Goal: Task Accomplishment & Management: Manage account settings

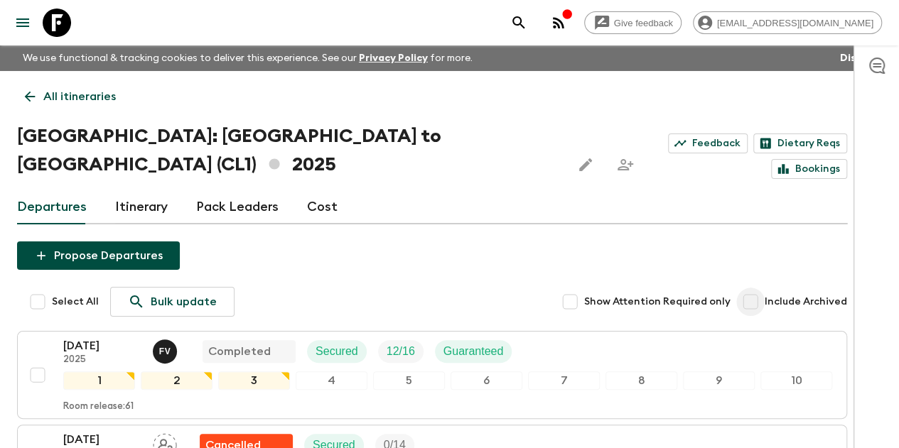
click at [765, 288] on input "Include Archived" at bounding box center [750, 302] width 28 height 28
checkbox input "true"
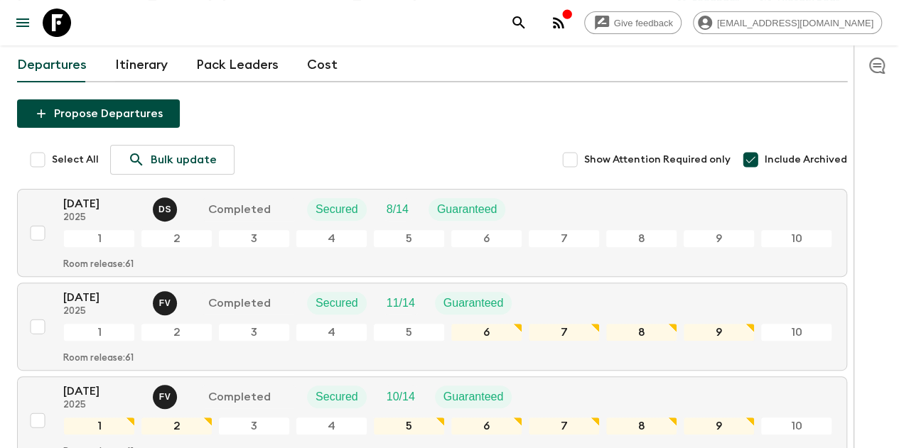
scroll to position [71, 0]
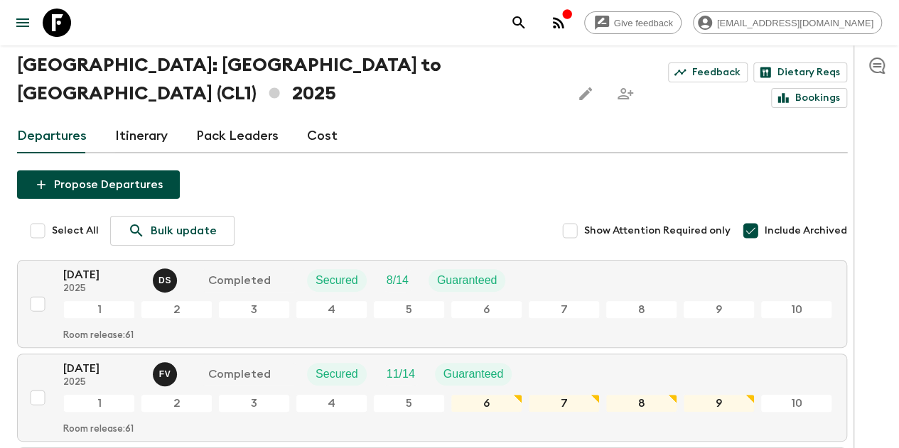
click at [567, 23] on icon "button" at bounding box center [558, 22] width 17 height 17
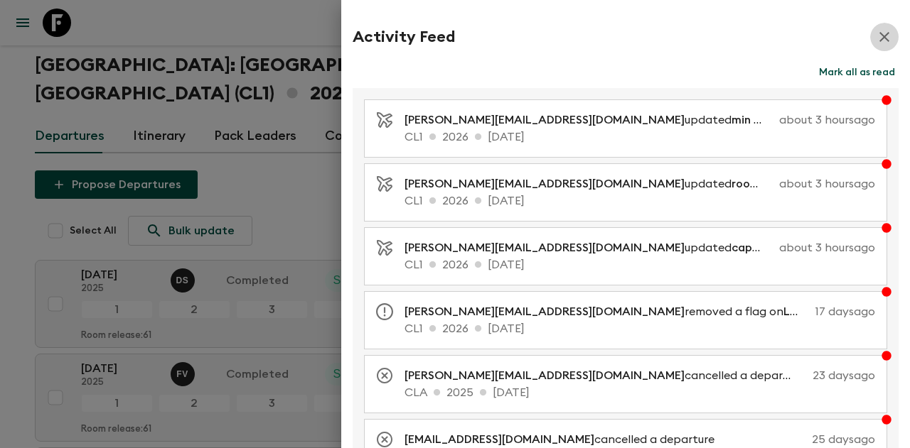
click at [876, 40] on icon "button" at bounding box center [884, 36] width 17 height 17
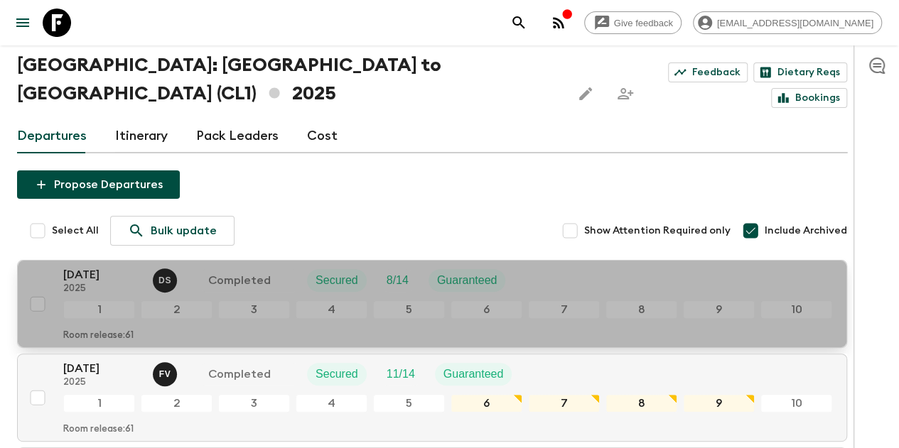
click at [94, 284] on p "2025" at bounding box center [102, 289] width 78 height 11
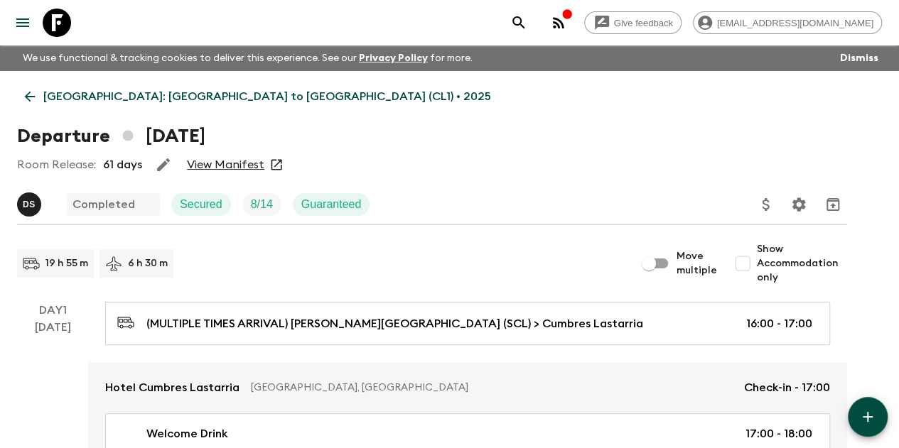
click at [769, 203] on icon "Update Price, Early Bird Discount and Costs" at bounding box center [765, 204] width 7 height 13
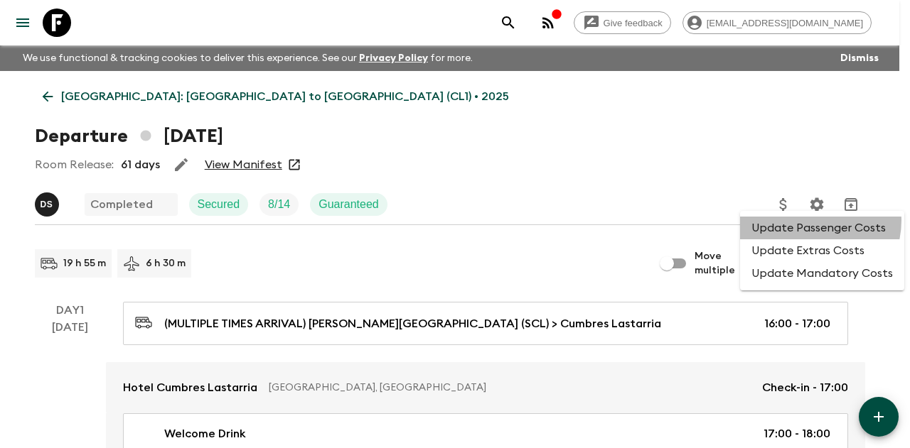
click at [813, 220] on li "Update Passenger Costs" at bounding box center [822, 228] width 164 height 23
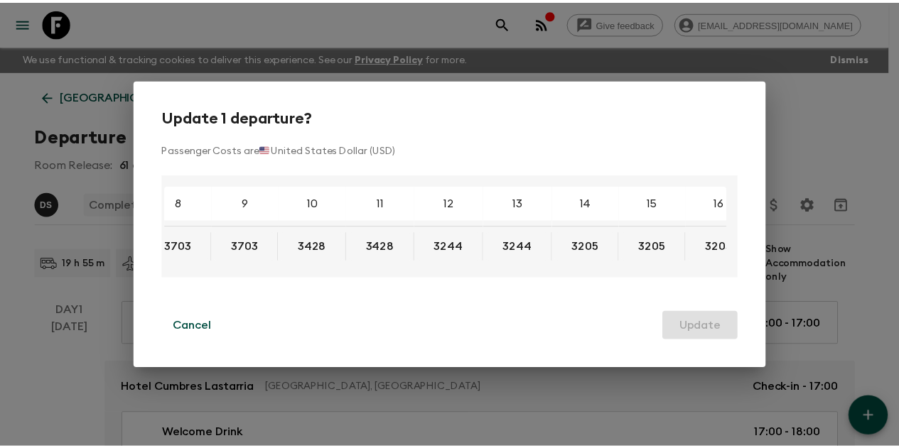
scroll to position [0, 422]
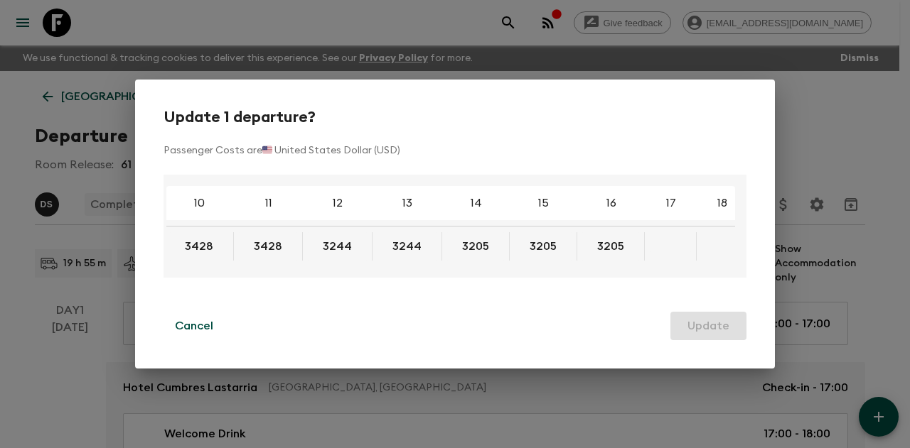
click at [806, 154] on div "Update 1 departure? Passenger Costs are 🇺🇸 United States Dollar (USD) 4 5 6 7 8…" at bounding box center [455, 224] width 910 height 448
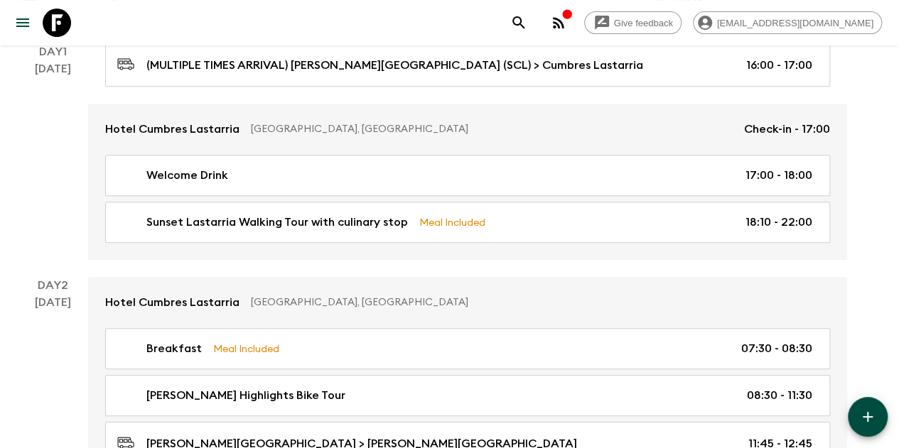
scroll to position [0, 0]
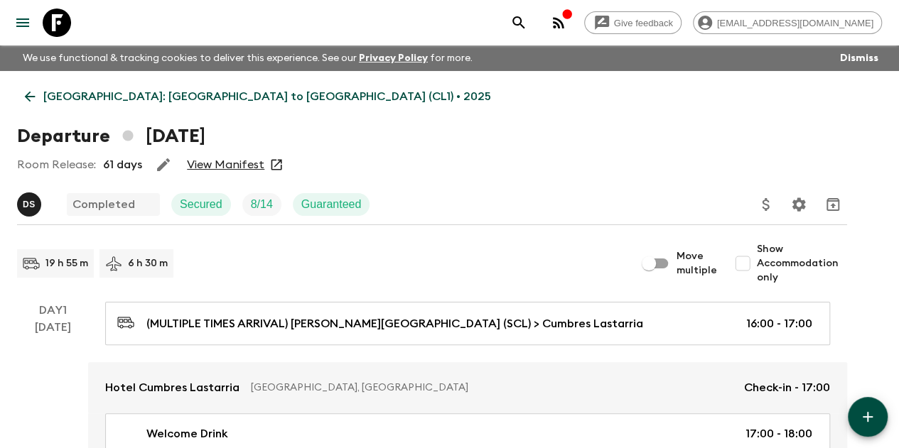
click at [38, 92] on icon at bounding box center [30, 97] width 16 height 16
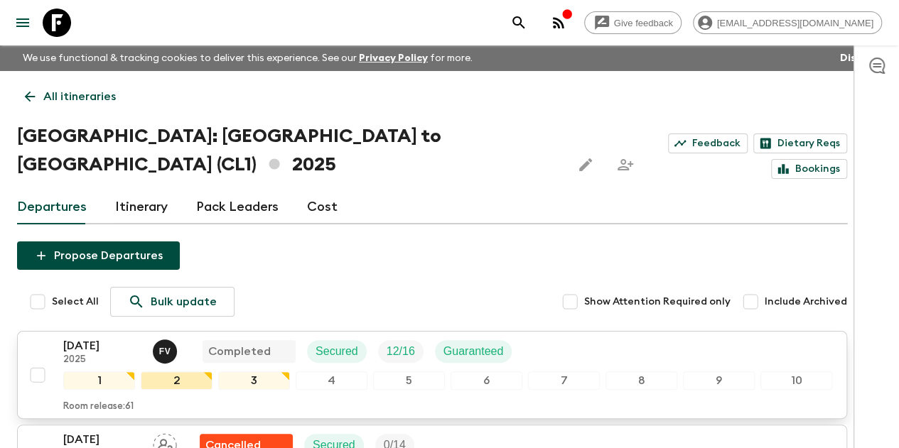
scroll to position [71, 0]
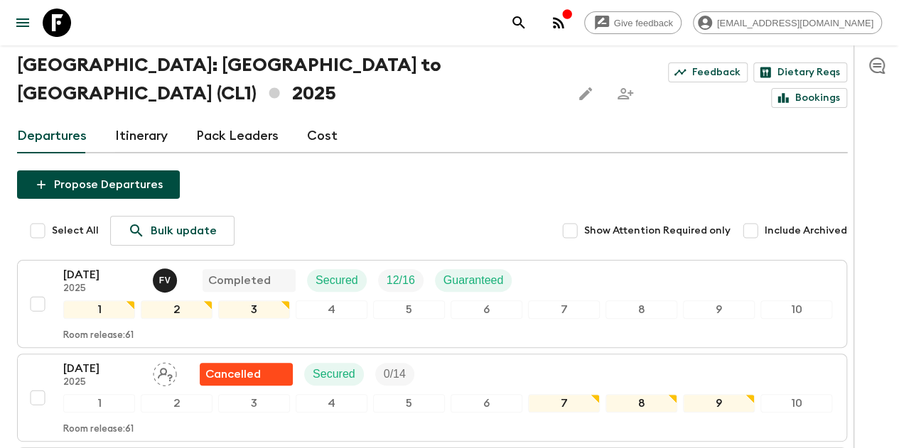
click at [765, 217] on input "Include Archived" at bounding box center [750, 231] width 28 height 28
checkbox input "true"
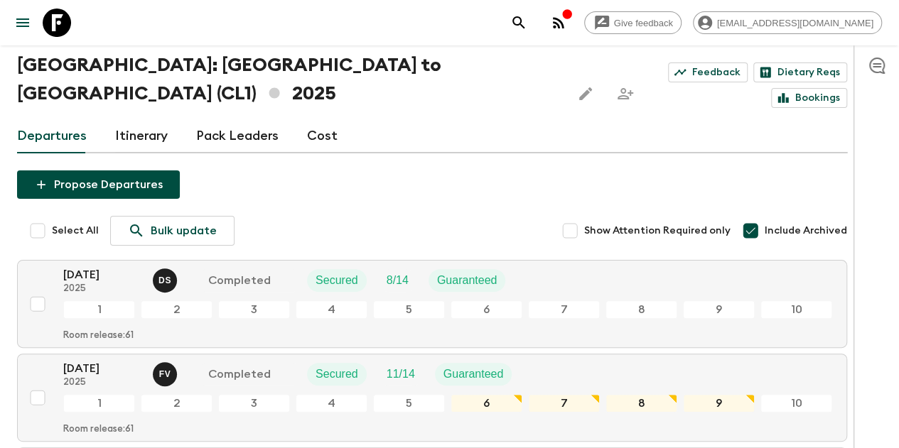
scroll to position [213, 0]
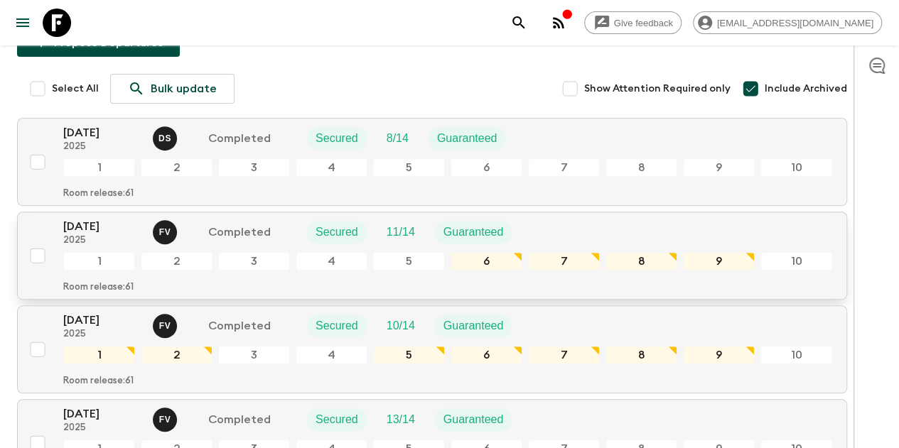
click at [136, 218] on p "[DATE]" at bounding box center [102, 226] width 78 height 17
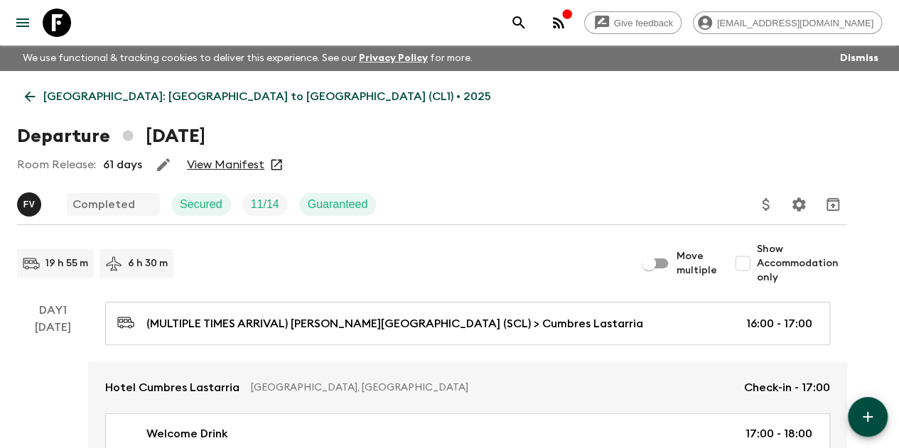
click at [775, 203] on icon "Update Price, Early Bird Discount and Costs" at bounding box center [766, 204] width 17 height 17
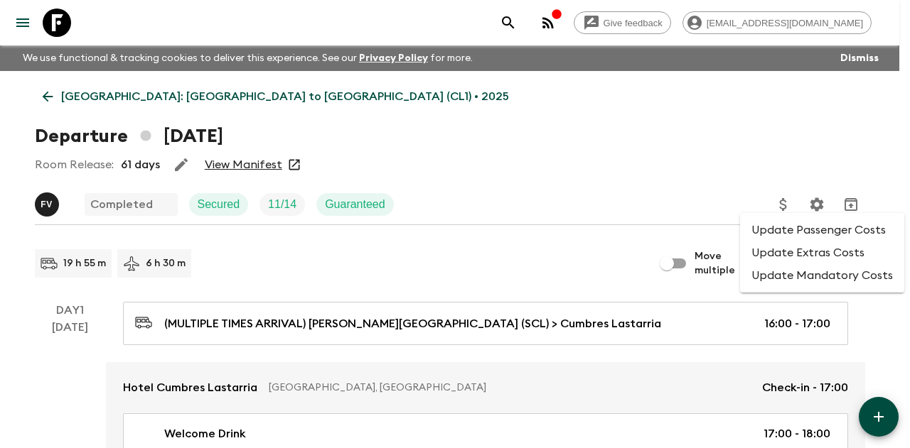
click at [793, 224] on li "Update Passenger Costs" at bounding box center [822, 230] width 164 height 23
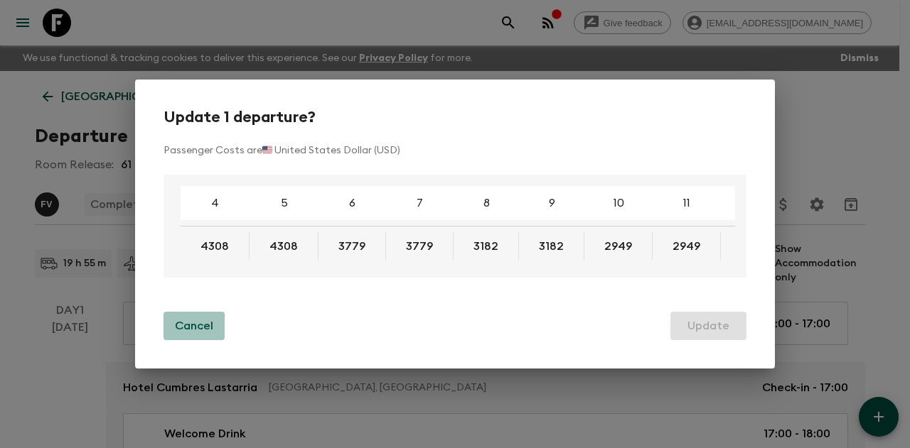
click at [204, 329] on p "Cancel" at bounding box center [194, 326] width 38 height 17
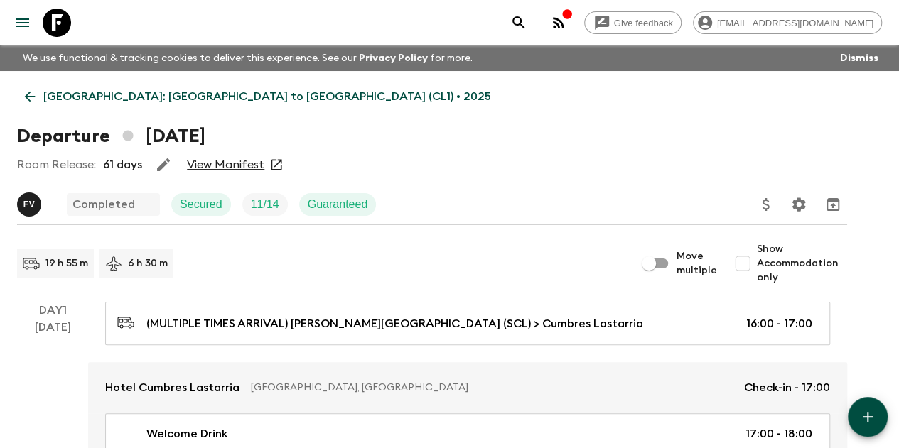
click at [769, 204] on icon "Update Price, Early Bird Discount and Costs" at bounding box center [765, 204] width 7 height 13
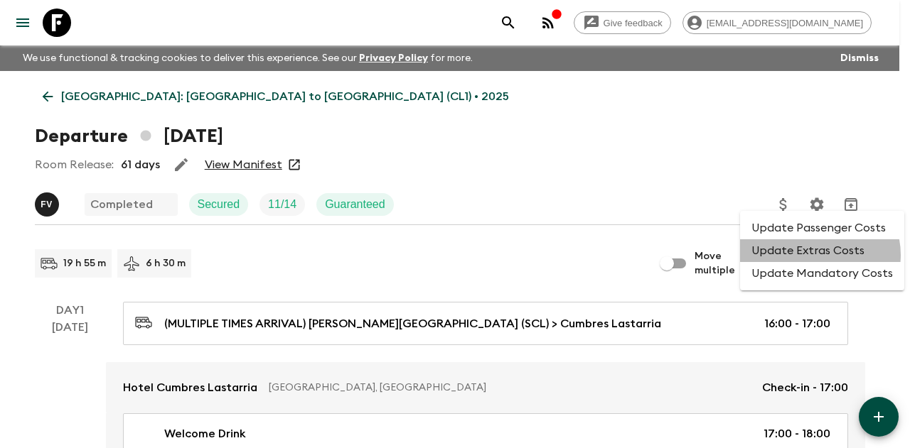
click at [816, 255] on li "Update Extras Costs" at bounding box center [822, 251] width 164 height 23
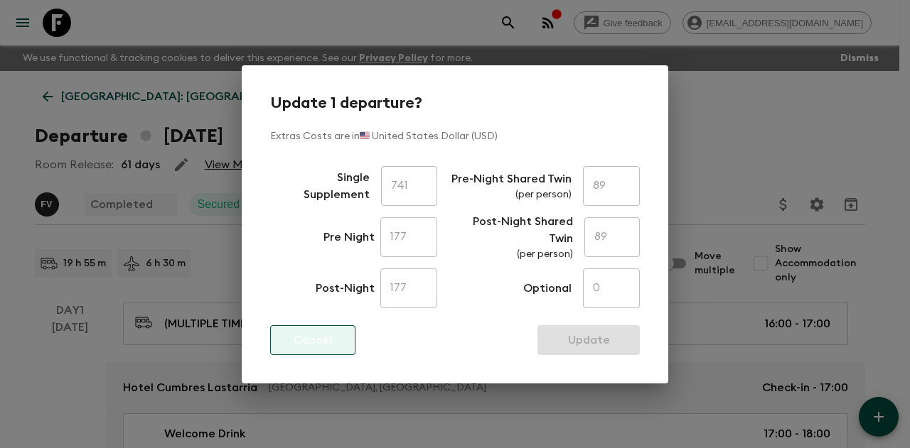
click at [321, 338] on p "Cancel" at bounding box center [313, 340] width 38 height 17
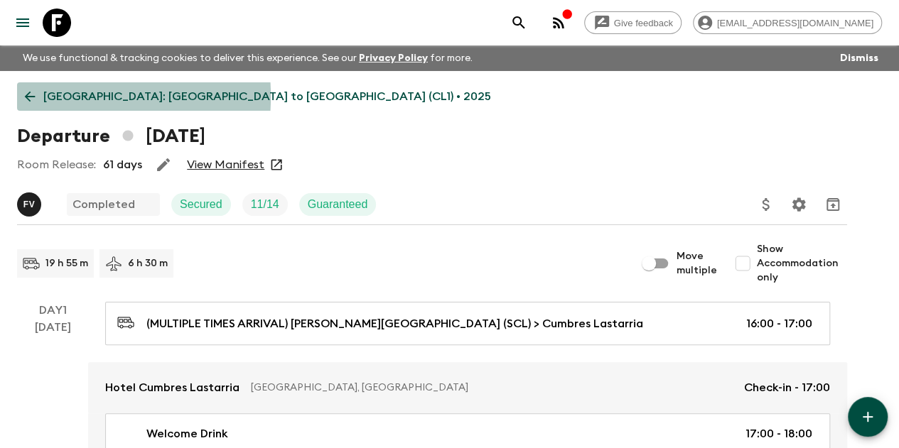
click at [38, 97] on icon at bounding box center [30, 97] width 16 height 16
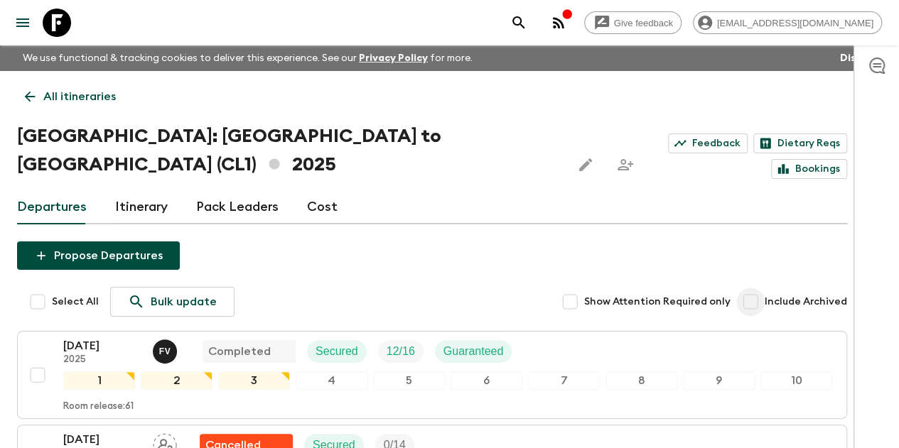
click at [765, 288] on input "Include Archived" at bounding box center [750, 302] width 28 height 28
checkbox input "true"
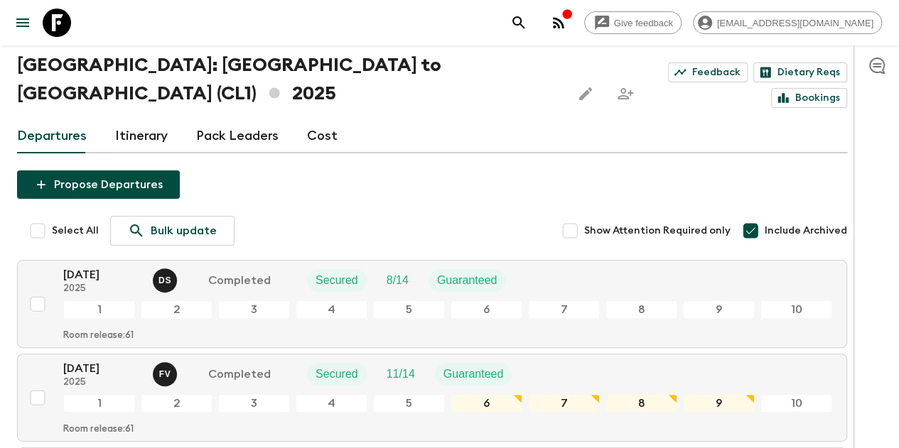
scroll to position [284, 0]
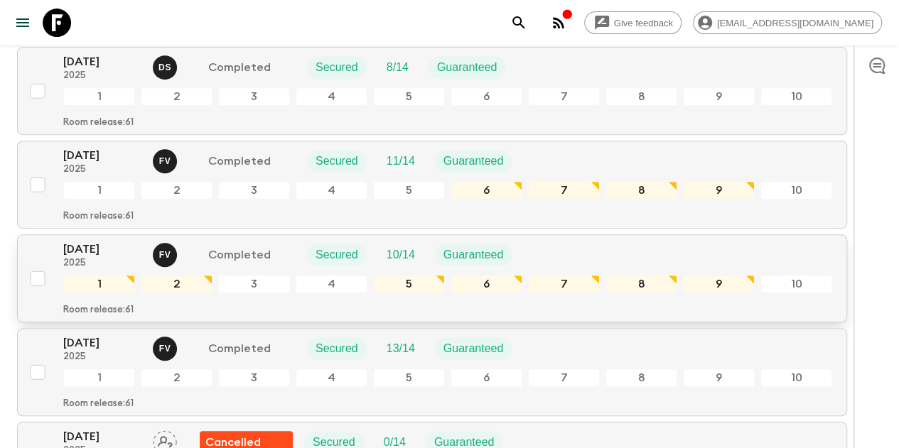
click at [141, 241] on p "[DATE]" at bounding box center [102, 249] width 78 height 17
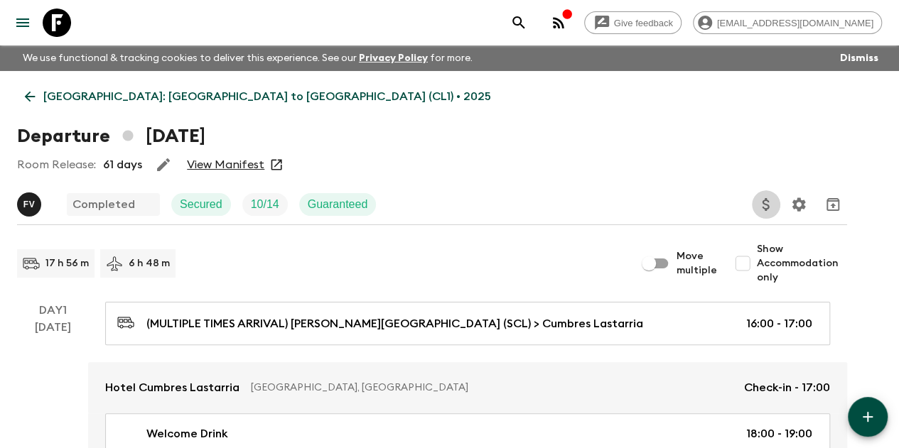
click at [775, 210] on icon "Update Price, Early Bird Discount and Costs" at bounding box center [766, 204] width 17 height 17
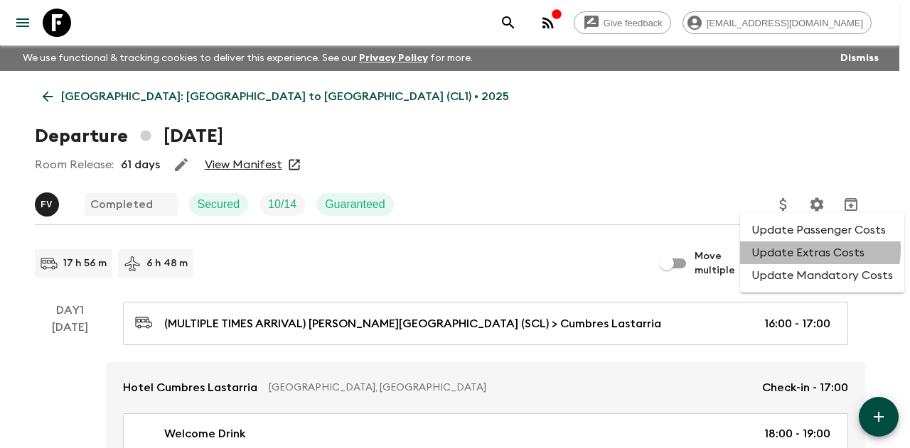
click at [806, 249] on li "Update Extras Costs" at bounding box center [822, 253] width 164 height 23
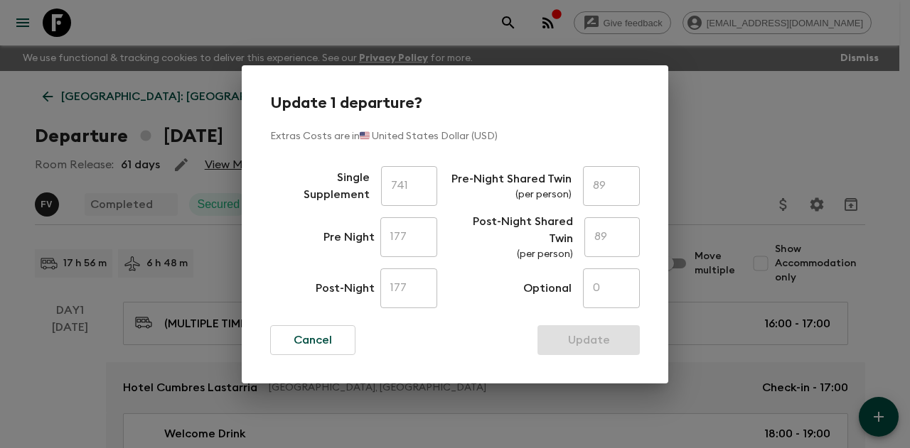
click at [741, 157] on div "Update 1 departure? Extras Costs are in 🇺🇸 United States Dollar (USD) Single Su…" at bounding box center [455, 224] width 910 height 448
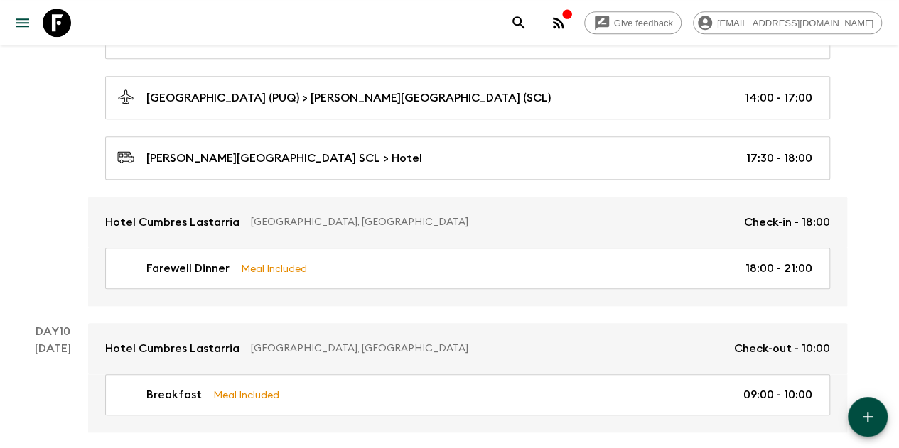
scroll to position [3244, 0]
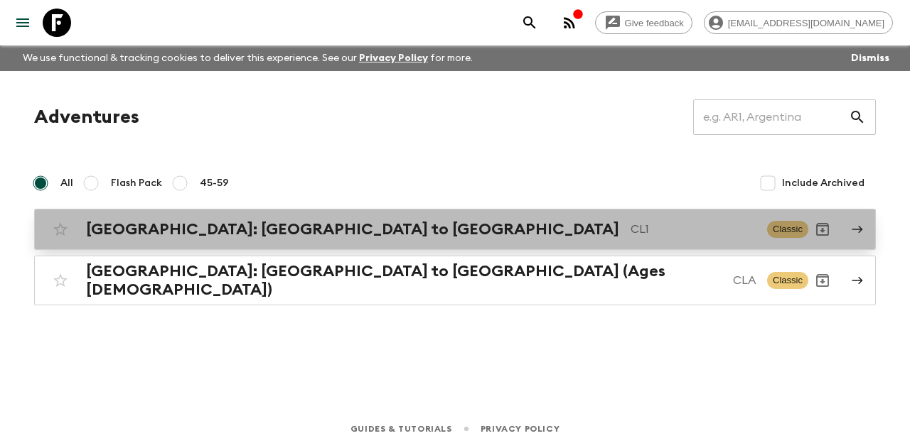
click at [242, 235] on h2 "Chile: Santiago to Patagonia" at bounding box center [352, 229] width 533 height 18
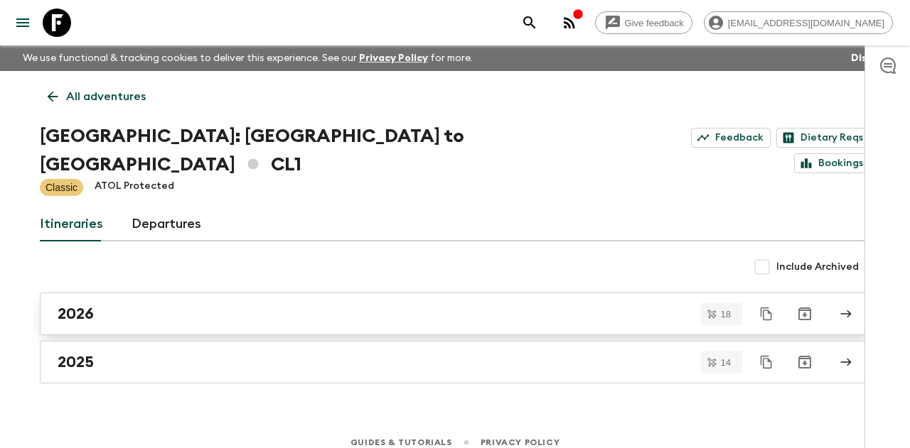
click at [181, 305] on div "2026" at bounding box center [442, 314] width 768 height 18
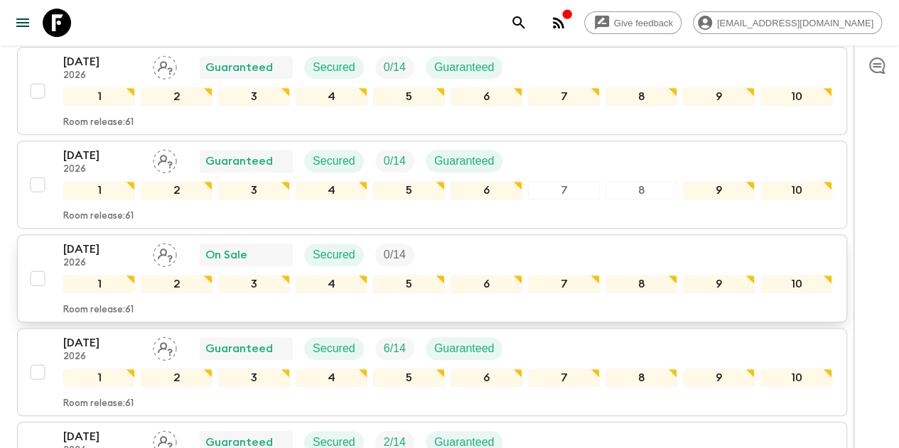
scroll to position [71, 0]
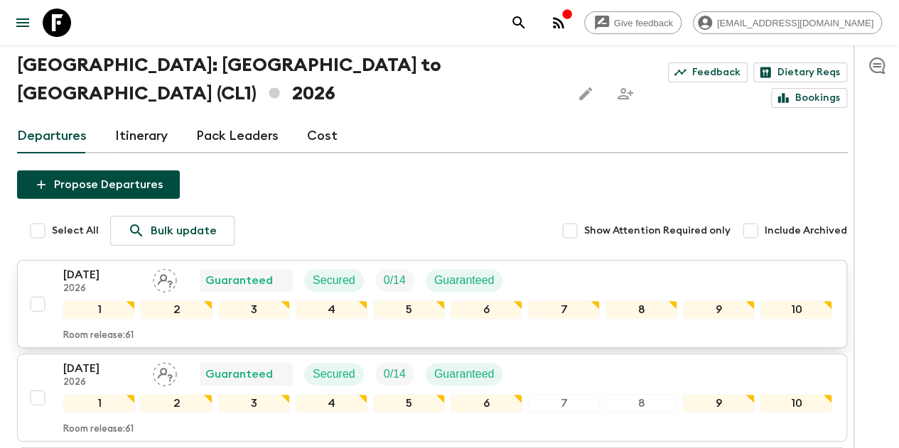
click at [132, 267] on p "03 Jan 2026" at bounding box center [102, 275] width 78 height 17
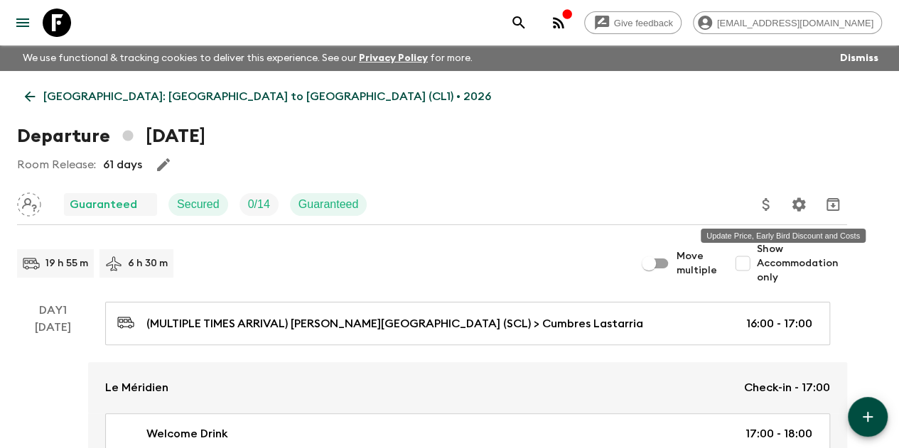
click at [775, 205] on icon "Update Price, Early Bird Discount and Costs" at bounding box center [766, 204] width 17 height 17
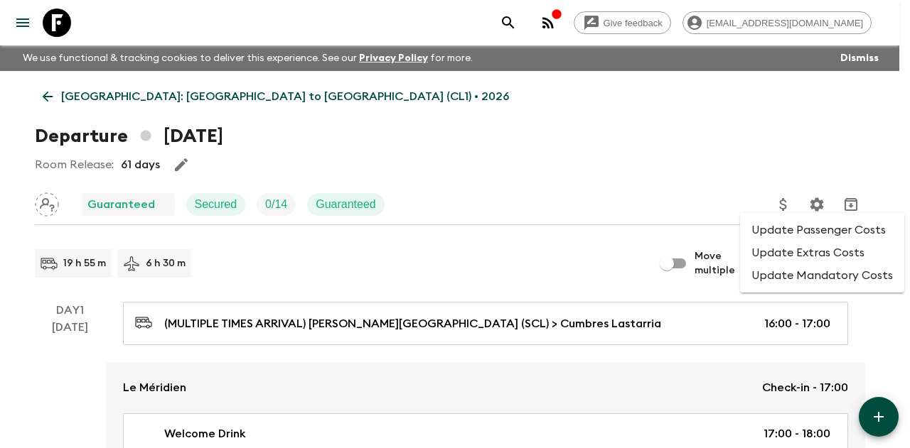
click at [776, 230] on li "Update Passenger Costs" at bounding box center [822, 230] width 164 height 23
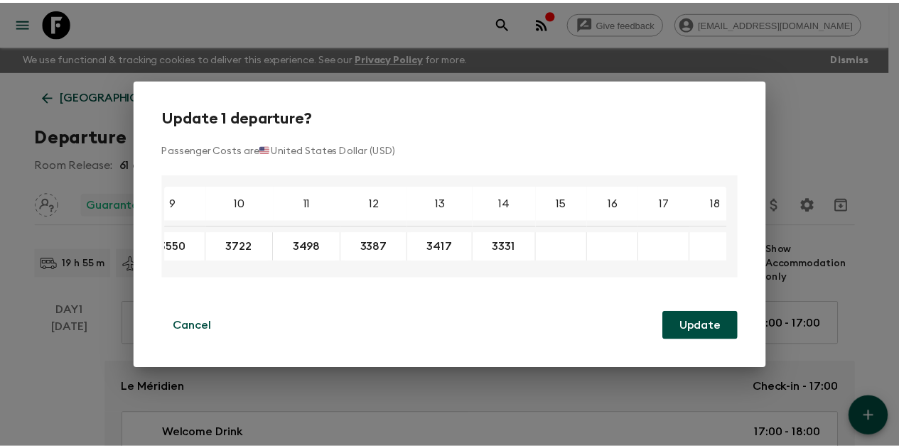
scroll to position [0, 376]
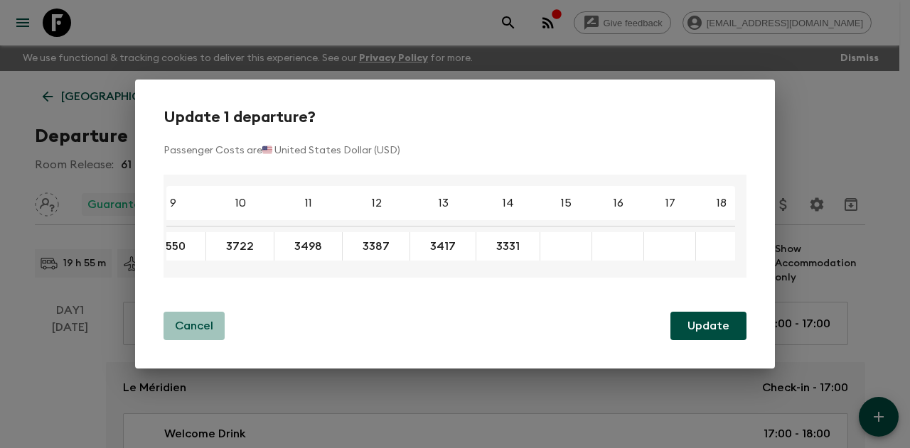
drag, startPoint x: 203, startPoint y: 328, endPoint x: 203, endPoint y: 313, distance: 14.9
click at [202, 328] on p "Cancel" at bounding box center [194, 326] width 38 height 17
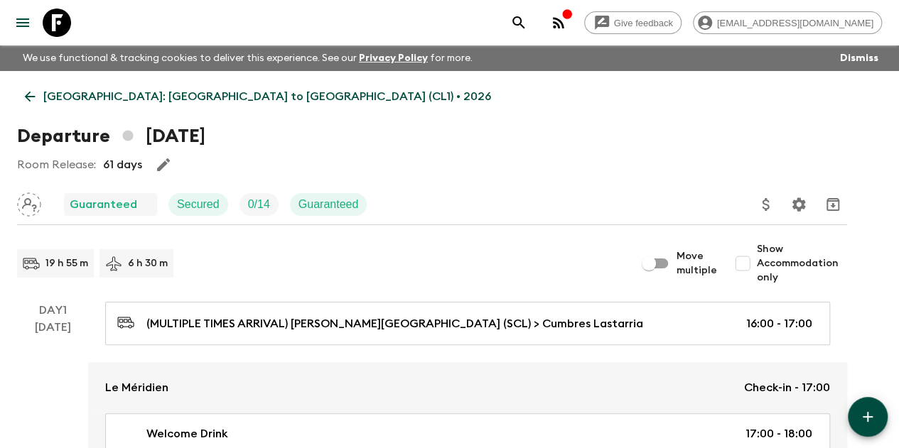
click at [38, 103] on icon at bounding box center [30, 97] width 16 height 16
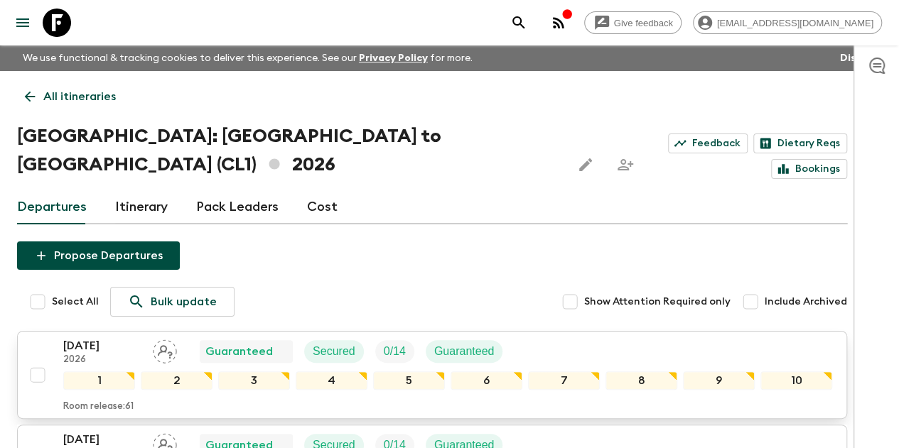
scroll to position [71, 0]
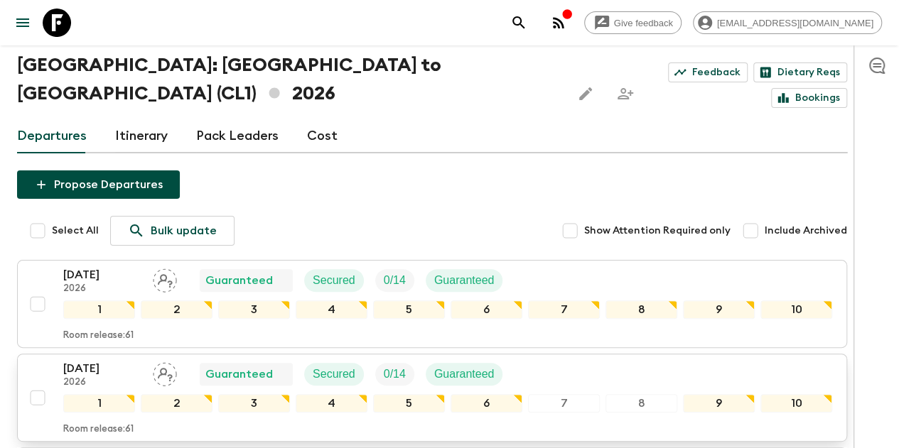
click at [119, 360] on p "[DATE]" at bounding box center [102, 368] width 78 height 17
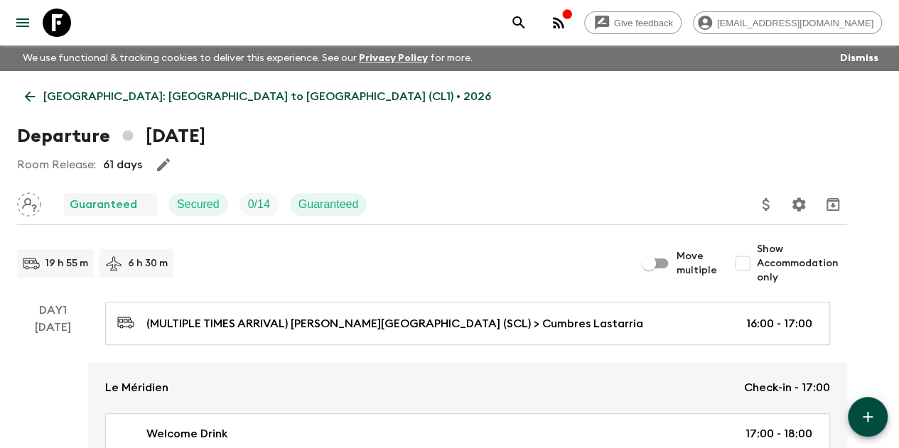
click at [775, 205] on icon "Update Price, Early Bird Discount and Costs" at bounding box center [766, 204] width 17 height 17
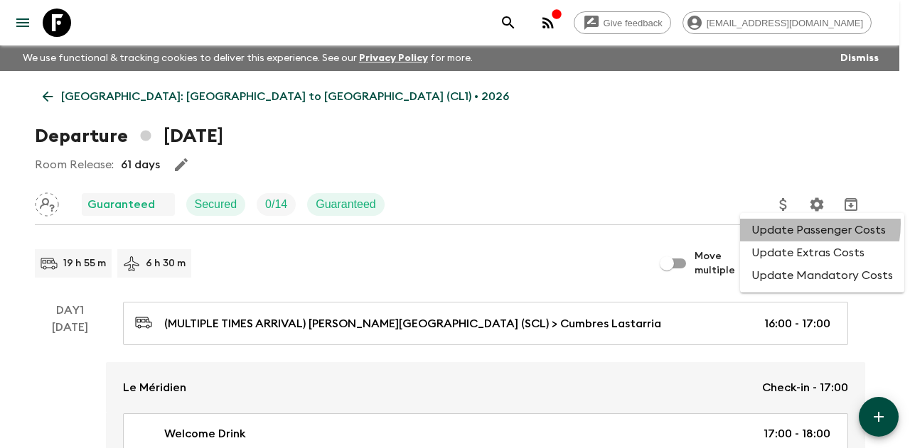
click at [793, 224] on li "Update Passenger Costs" at bounding box center [822, 230] width 164 height 23
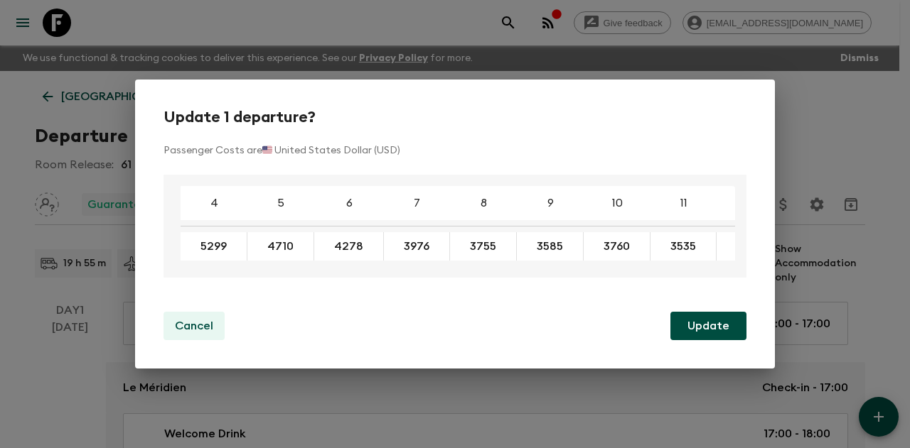
click at [199, 333] on p "Cancel" at bounding box center [194, 326] width 38 height 17
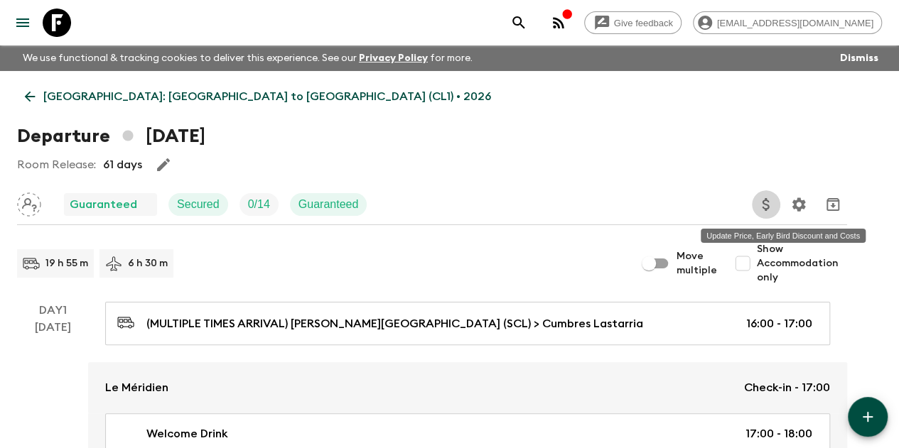
click at [769, 208] on icon "Update Price, Early Bird Discount and Costs" at bounding box center [765, 204] width 7 height 13
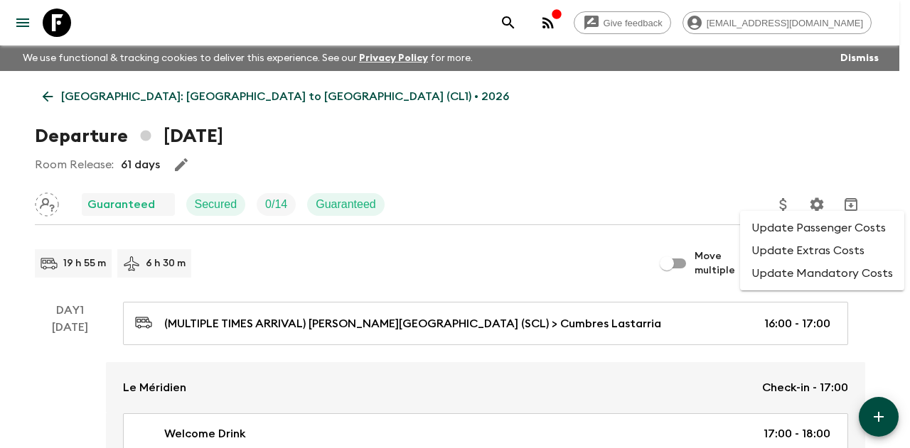
click at [770, 256] on li "Update Extras Costs" at bounding box center [822, 251] width 164 height 23
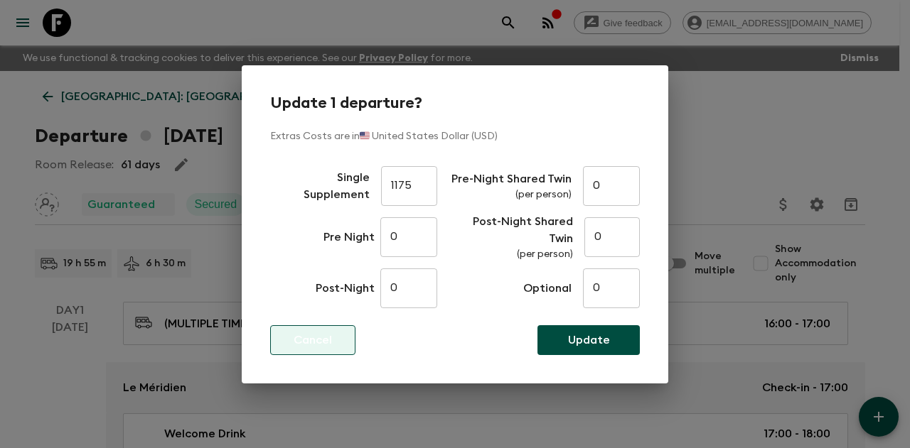
click at [326, 334] on p "Cancel" at bounding box center [313, 340] width 38 height 17
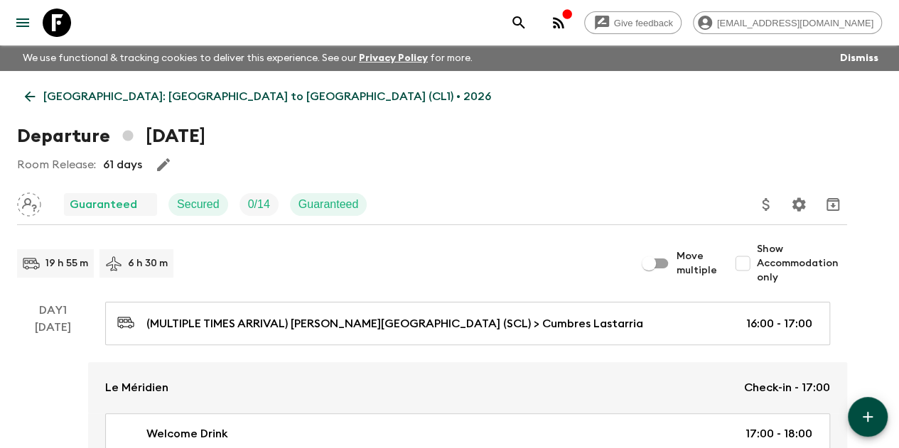
click at [38, 93] on icon at bounding box center [30, 97] width 16 height 16
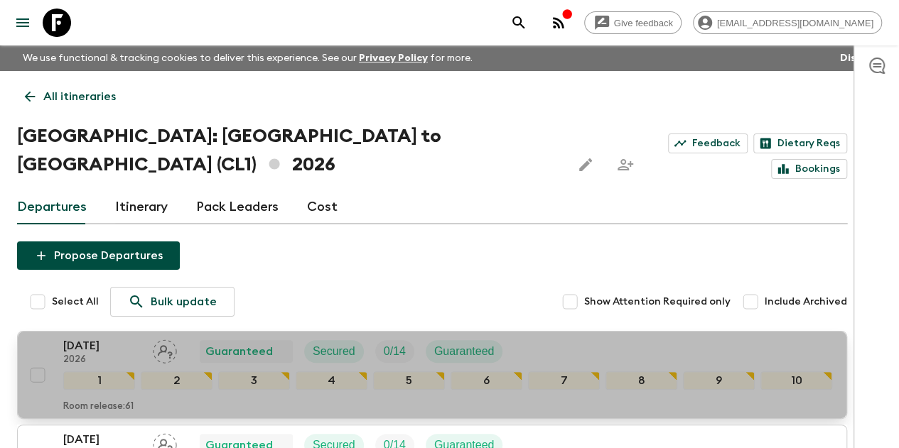
click at [141, 338] on p "03 Jan 2026" at bounding box center [102, 346] width 78 height 17
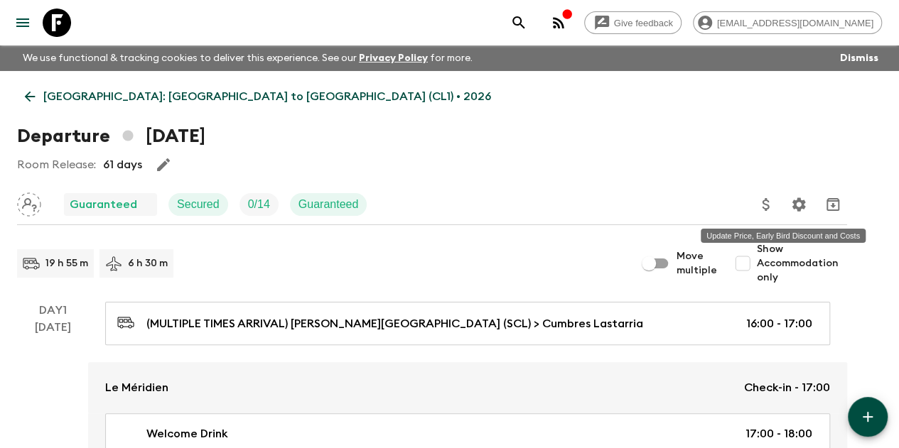
click at [775, 204] on icon "Update Price, Early Bird Discount and Costs" at bounding box center [766, 204] width 17 height 17
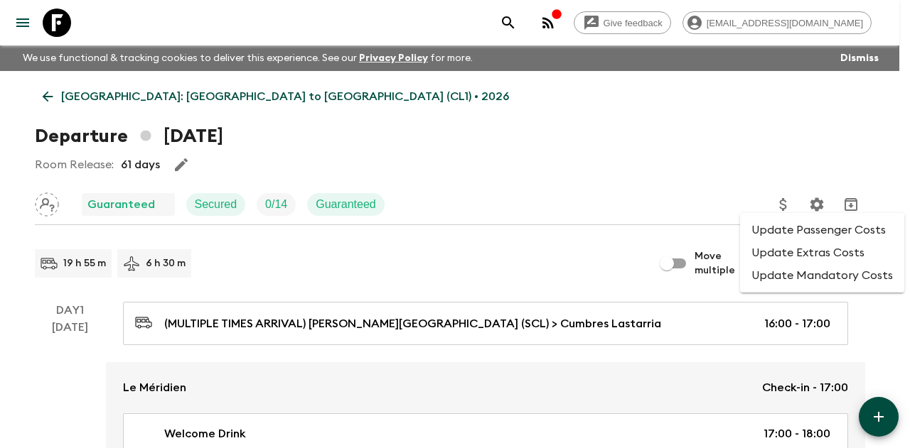
click at [806, 250] on li "Update Extras Costs" at bounding box center [822, 253] width 164 height 23
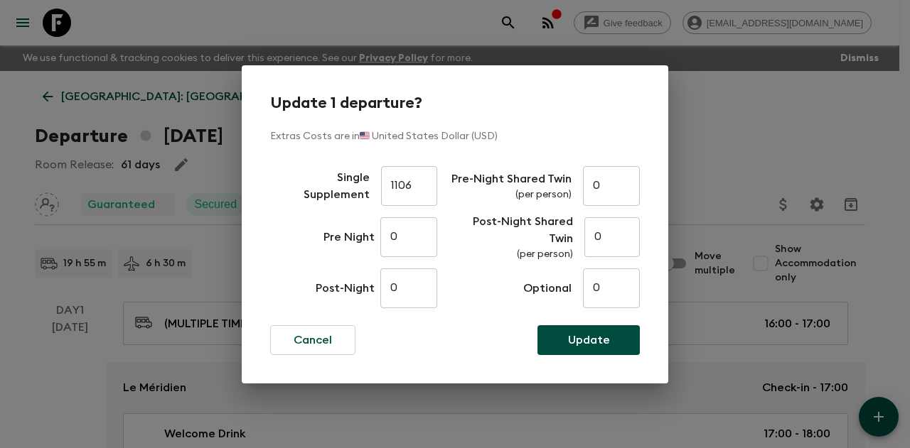
click at [733, 162] on div "Update 1 departure? Extras Costs are in 🇺🇸 United States Dollar (USD) Single Su…" at bounding box center [455, 224] width 910 height 448
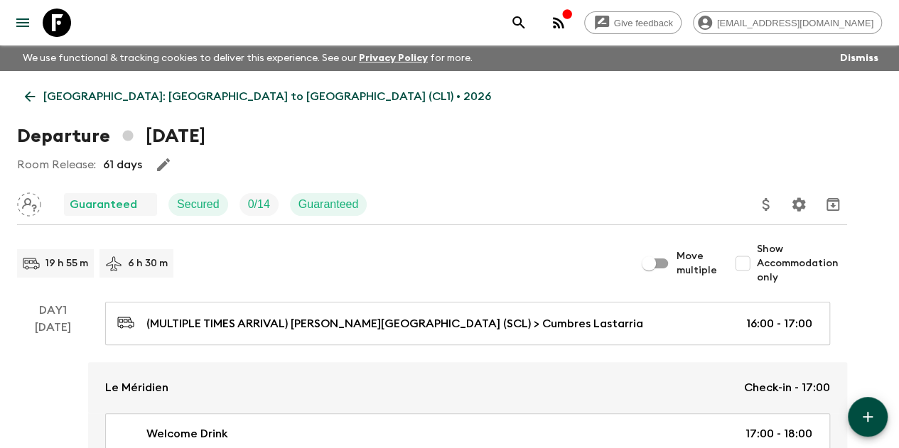
click at [38, 103] on icon at bounding box center [30, 97] width 16 height 16
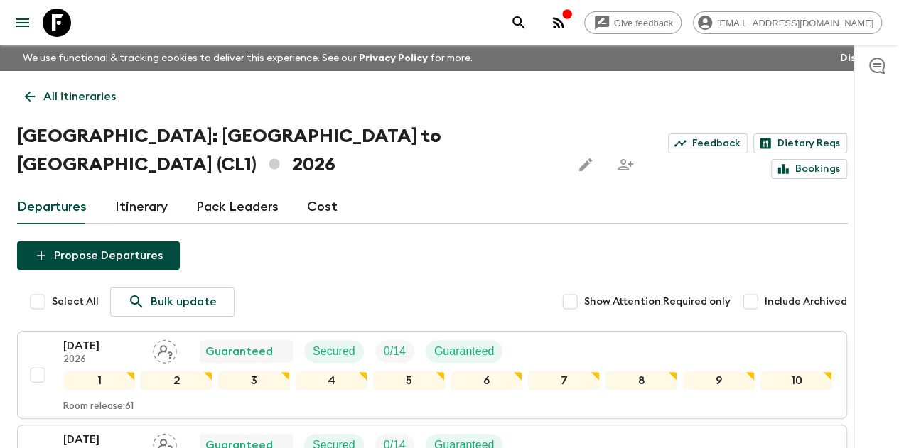
scroll to position [71, 0]
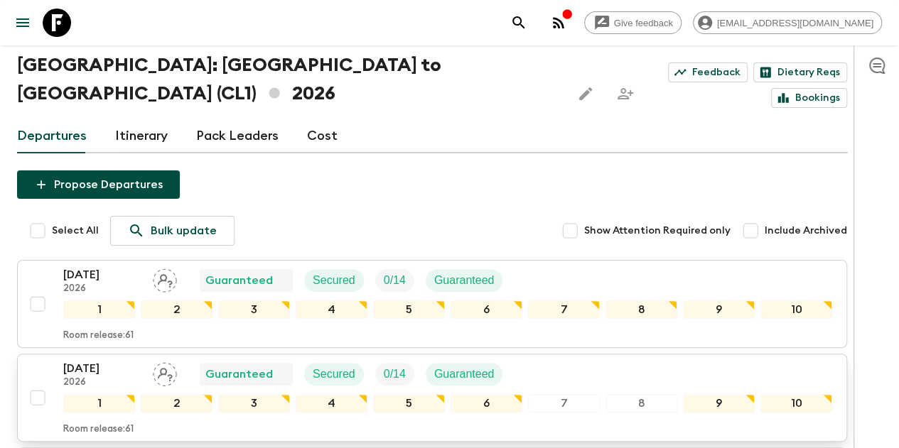
click at [119, 360] on p "[DATE]" at bounding box center [102, 368] width 78 height 17
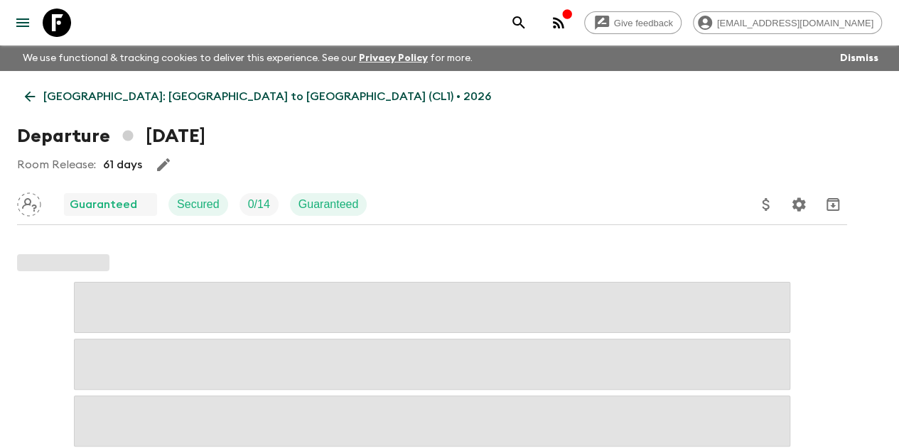
click at [780, 208] on button "Update Price, Early Bird Discount and Costs" at bounding box center [766, 204] width 28 height 28
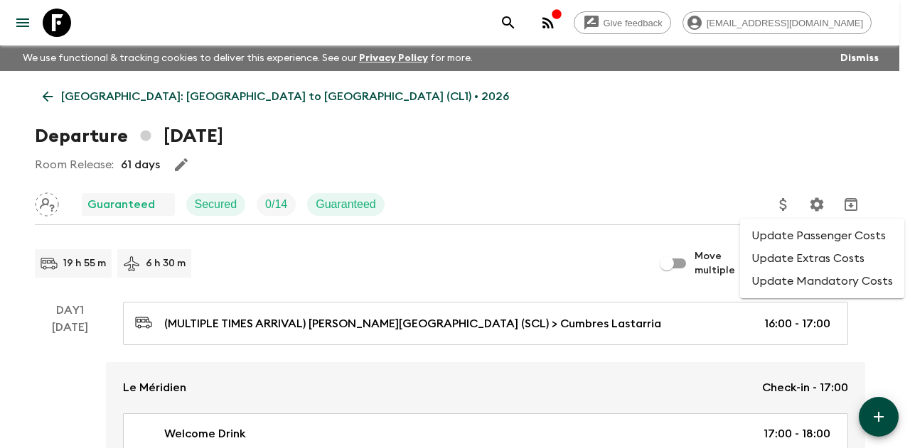
click at [571, 233] on div at bounding box center [455, 224] width 910 height 448
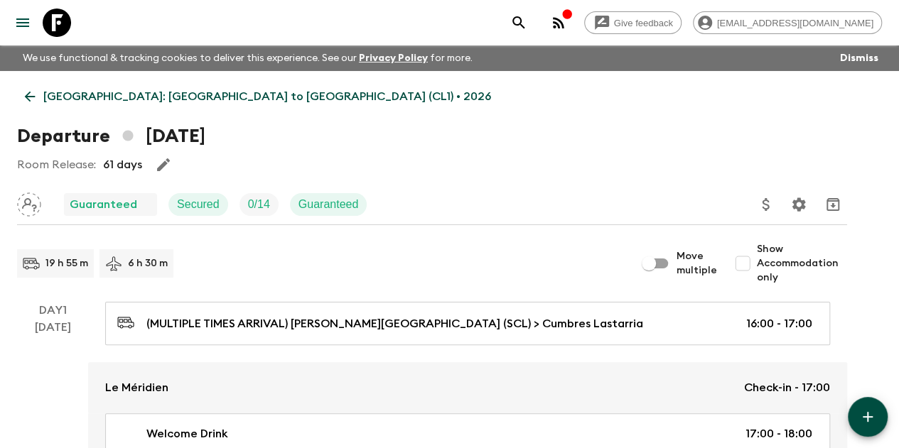
click at [38, 89] on icon at bounding box center [30, 97] width 16 height 16
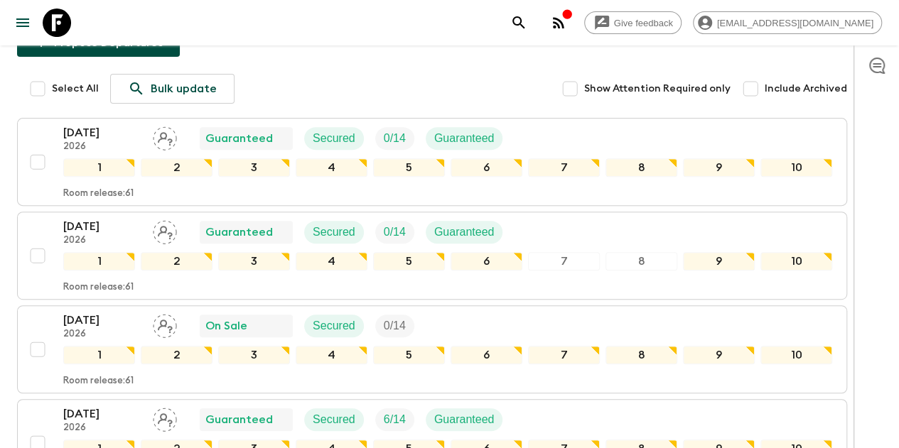
scroll to position [355, 0]
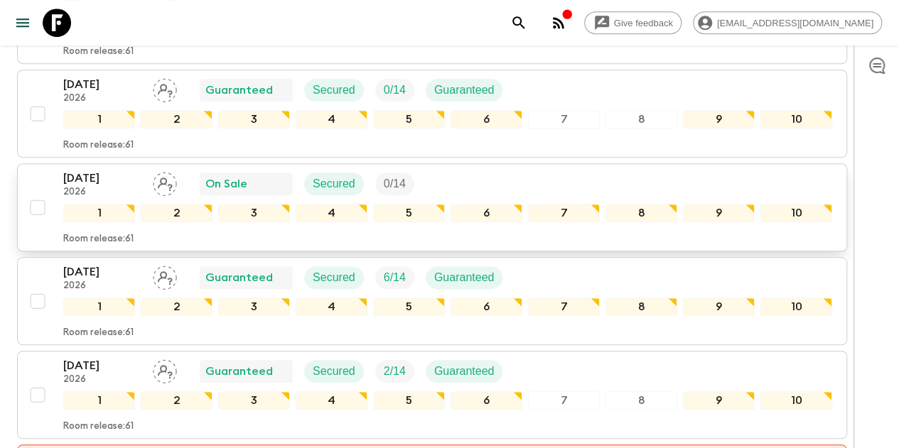
click at [129, 187] on p "2026" at bounding box center [102, 192] width 78 height 11
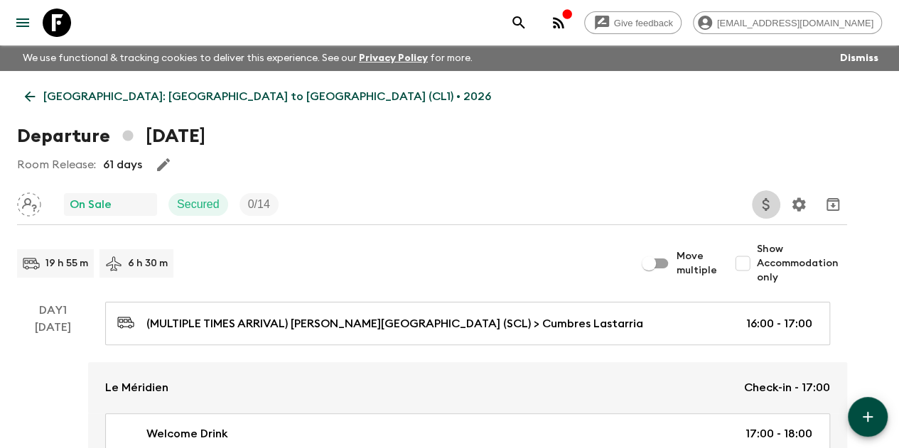
click at [775, 204] on icon "Update Price, Early Bird Discount and Costs" at bounding box center [766, 204] width 17 height 17
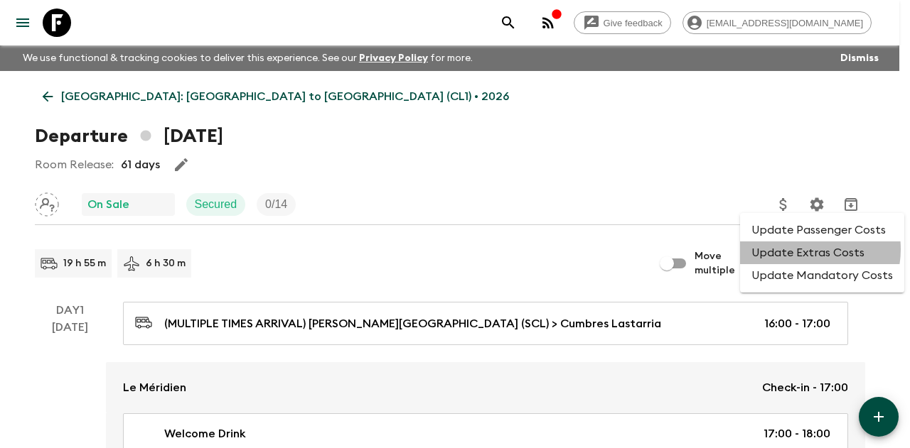
click at [800, 248] on li "Update Extras Costs" at bounding box center [822, 253] width 164 height 23
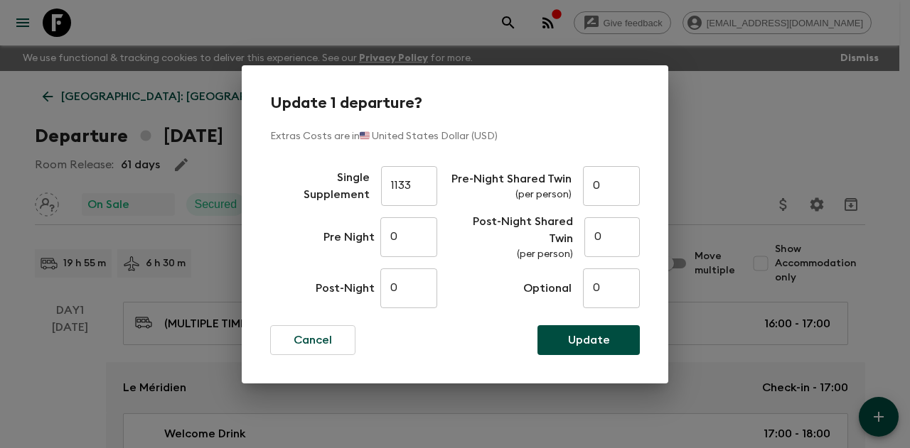
click at [709, 150] on div "Update 1 departure? Extras Costs are in 🇺🇸 United States Dollar (USD) Single Su…" at bounding box center [455, 224] width 910 height 448
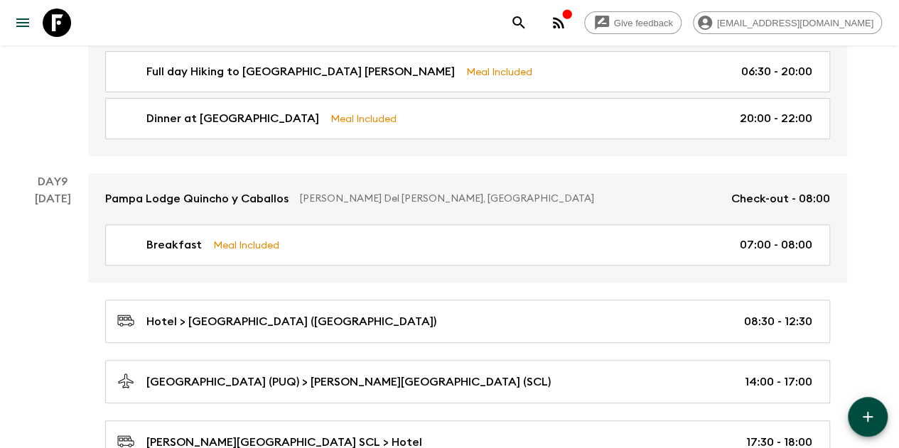
scroll to position [3127, 0]
